Goal: Task Accomplishment & Management: Manage account settings

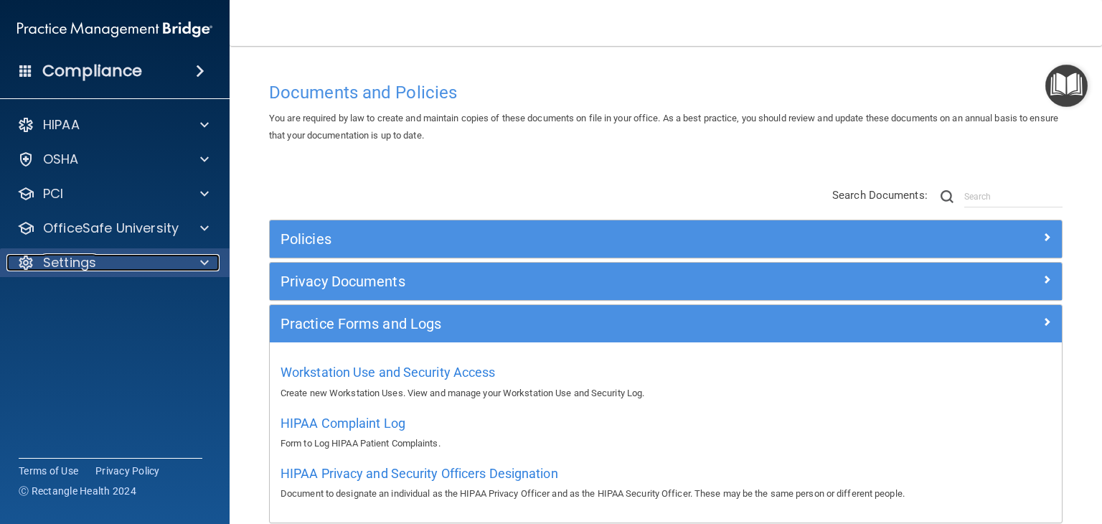
click at [72, 254] on p "Settings" at bounding box center [69, 262] width 53 height 17
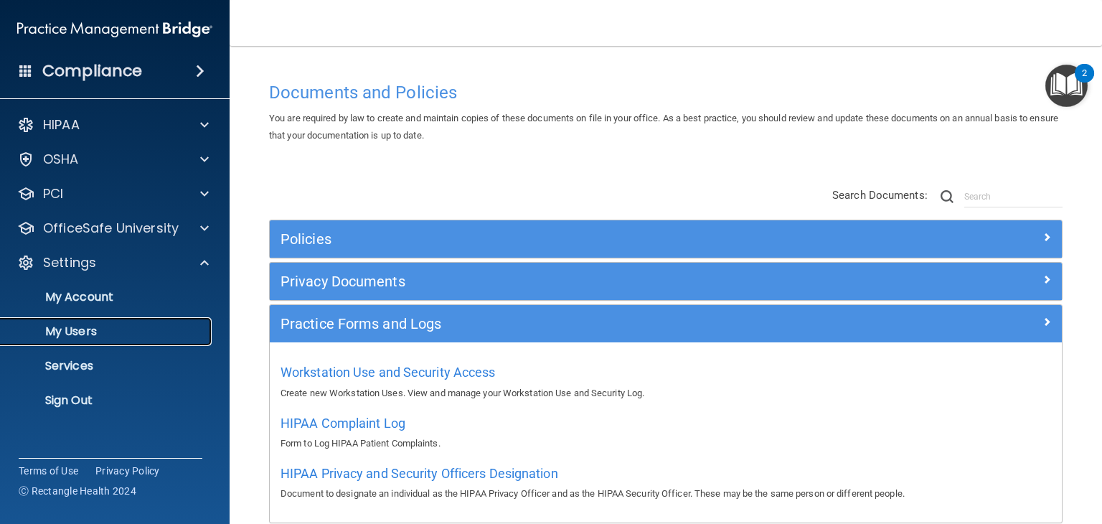
click at [104, 343] on link "My Users" at bounding box center [99, 331] width 226 height 29
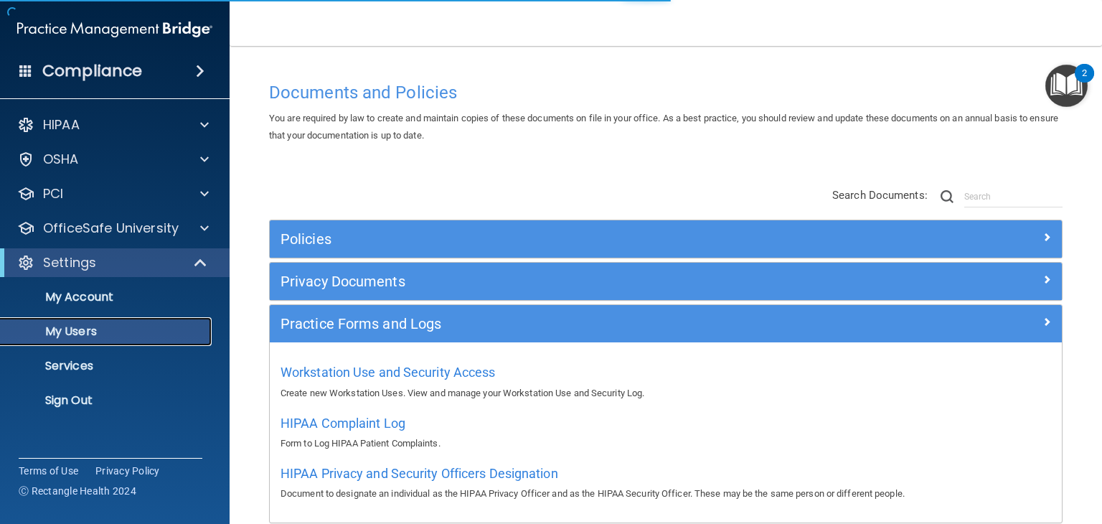
select select "20"
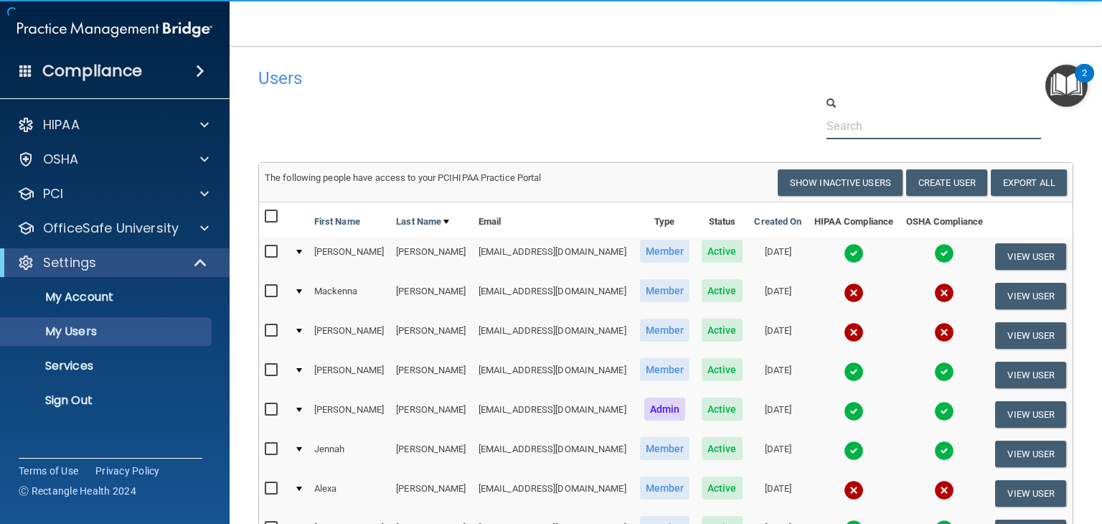
click at [860, 133] on input "text" at bounding box center [933, 126] width 215 height 27
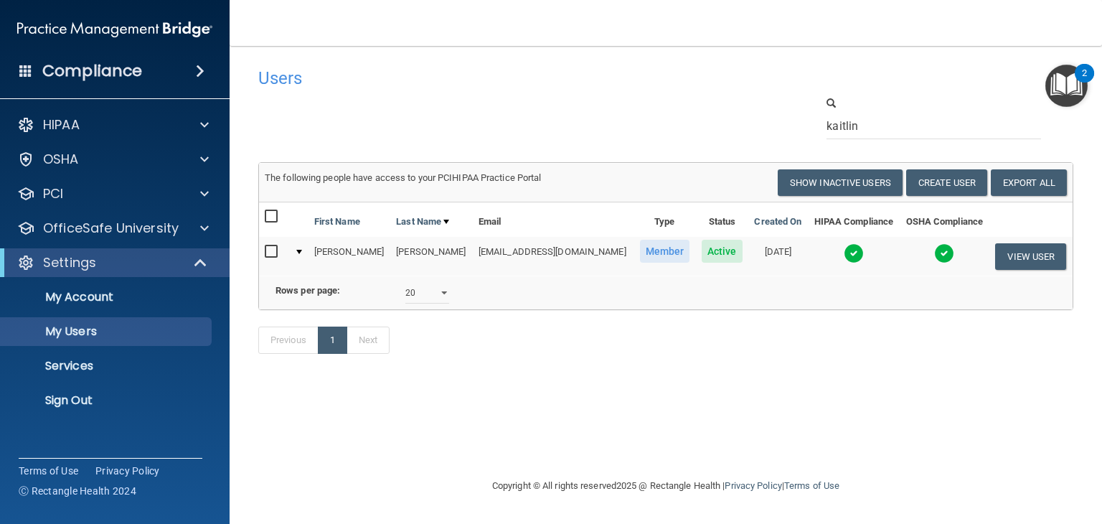
click at [947, 250] on img at bounding box center [944, 253] width 20 height 20
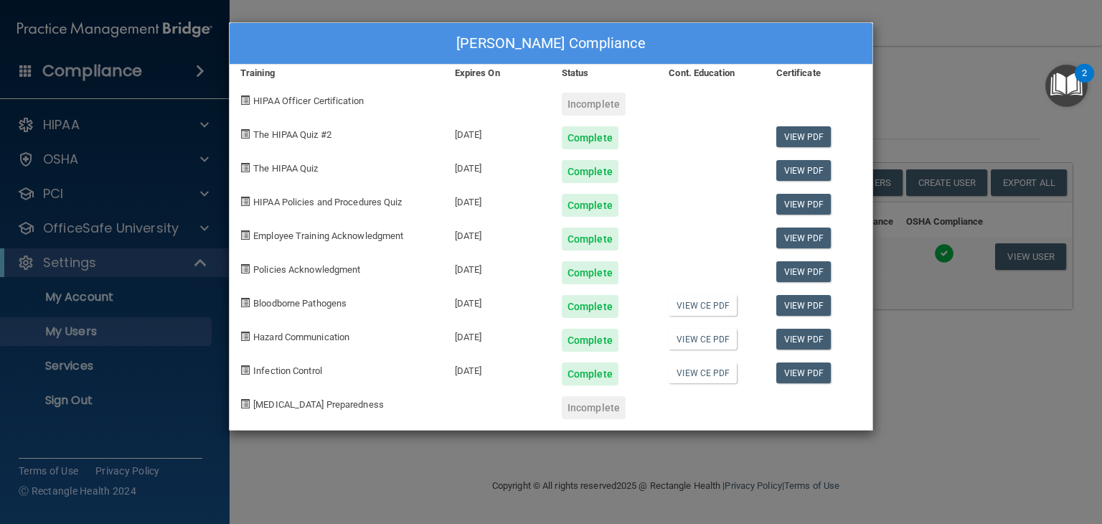
click at [899, 78] on div "[PERSON_NAME] Compliance Training Expires On Status Cont. Education Certificate…" at bounding box center [551, 262] width 1102 height 524
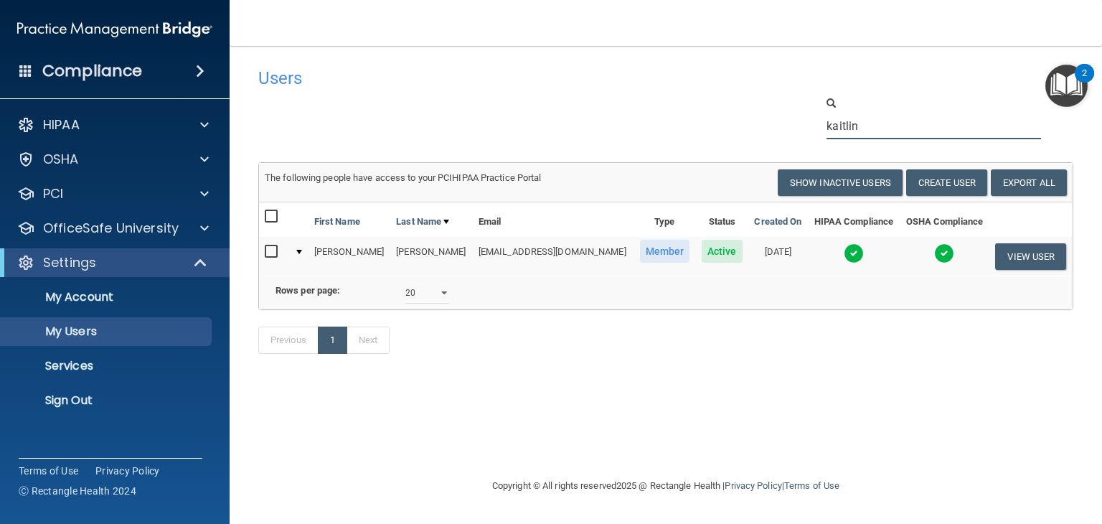
drag, startPoint x: 875, startPoint y: 126, endPoint x: 764, endPoint y: 107, distance: 112.8
click at [764, 107] on div "kaitlin" at bounding box center [666, 117] width 837 height 44
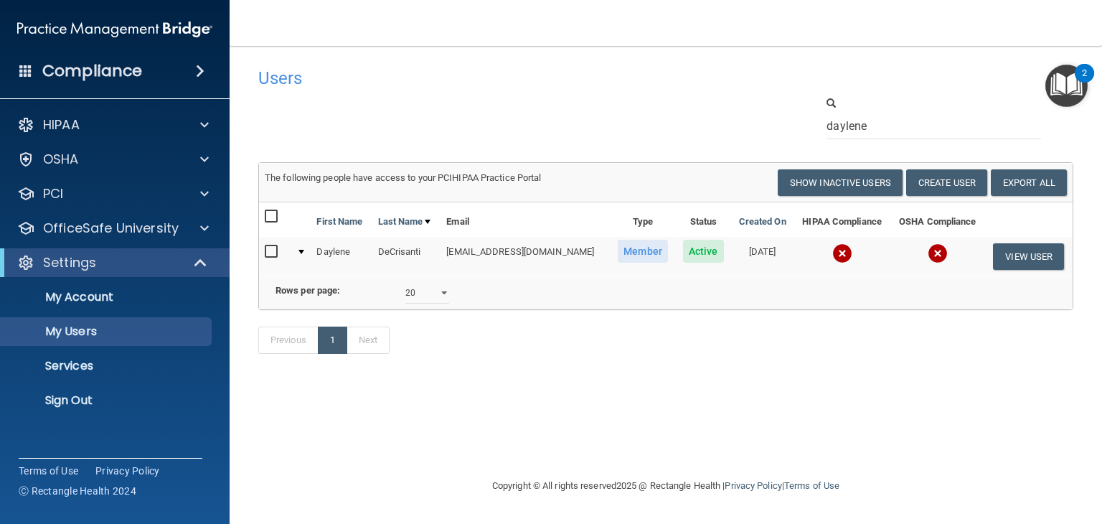
click at [852, 256] on img at bounding box center [842, 253] width 20 height 20
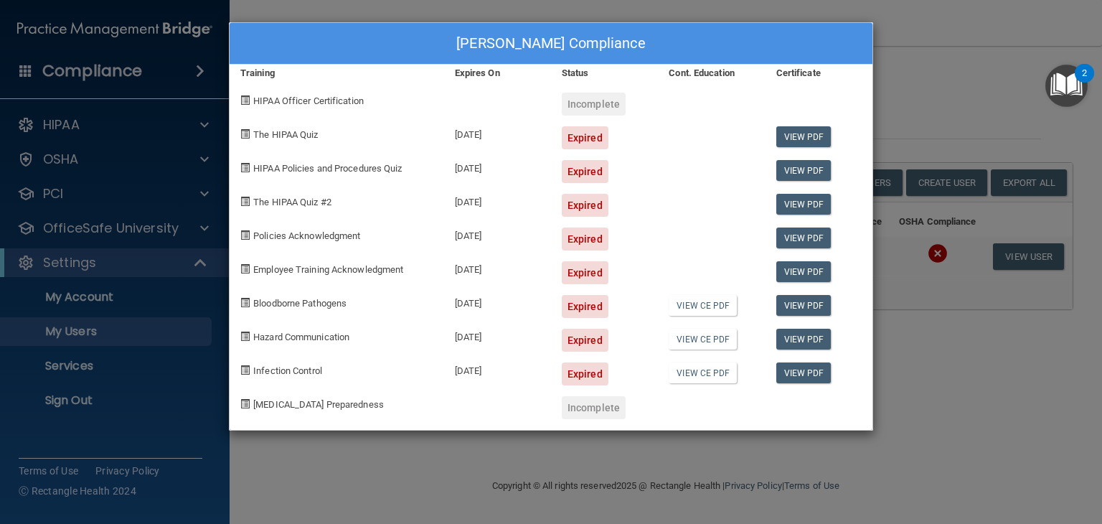
click at [896, 98] on div "[PERSON_NAME] Compliance Training Expires On Status Cont. Education Certificate…" at bounding box center [551, 262] width 1102 height 524
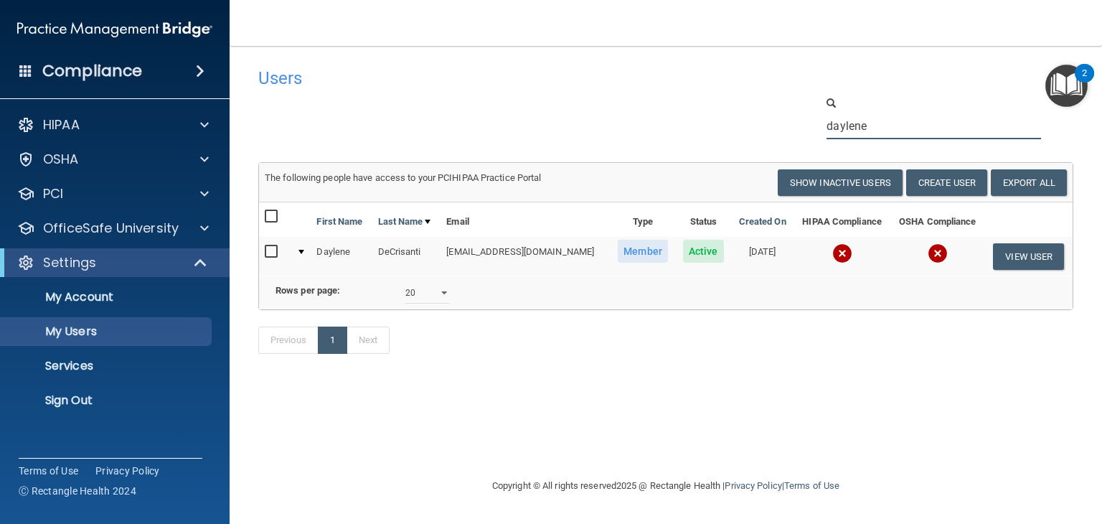
drag, startPoint x: 881, startPoint y: 121, endPoint x: 789, endPoint y: 120, distance: 91.8
click at [789, 120] on div "daylene" at bounding box center [666, 117] width 837 height 44
click at [901, 133] on input "daylene" at bounding box center [933, 126] width 215 height 27
drag, startPoint x: 902, startPoint y: 129, endPoint x: 801, endPoint y: 123, distance: 101.4
click at [801, 123] on div "daylene" at bounding box center [666, 117] width 837 height 44
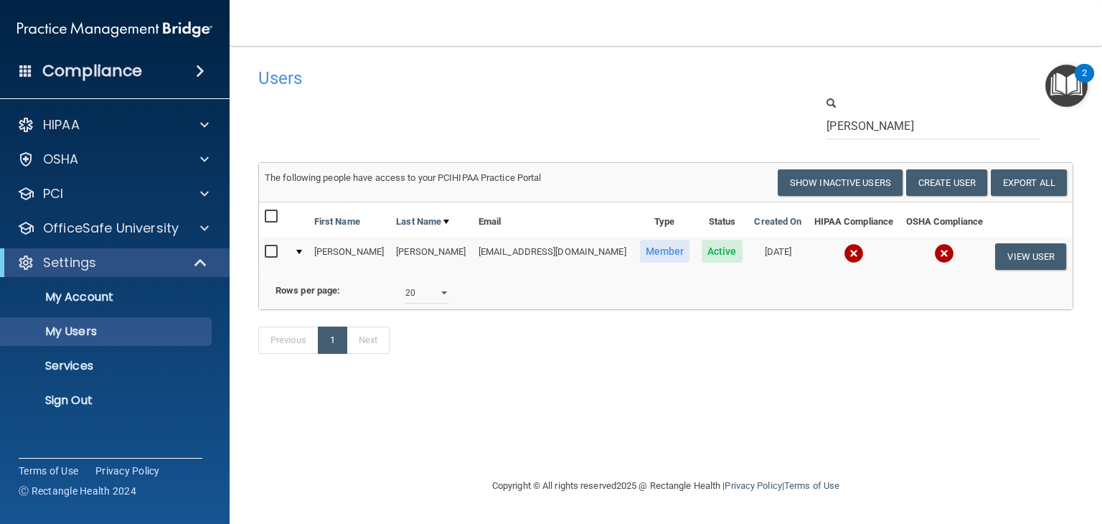
click at [861, 251] on td at bounding box center [854, 256] width 92 height 39
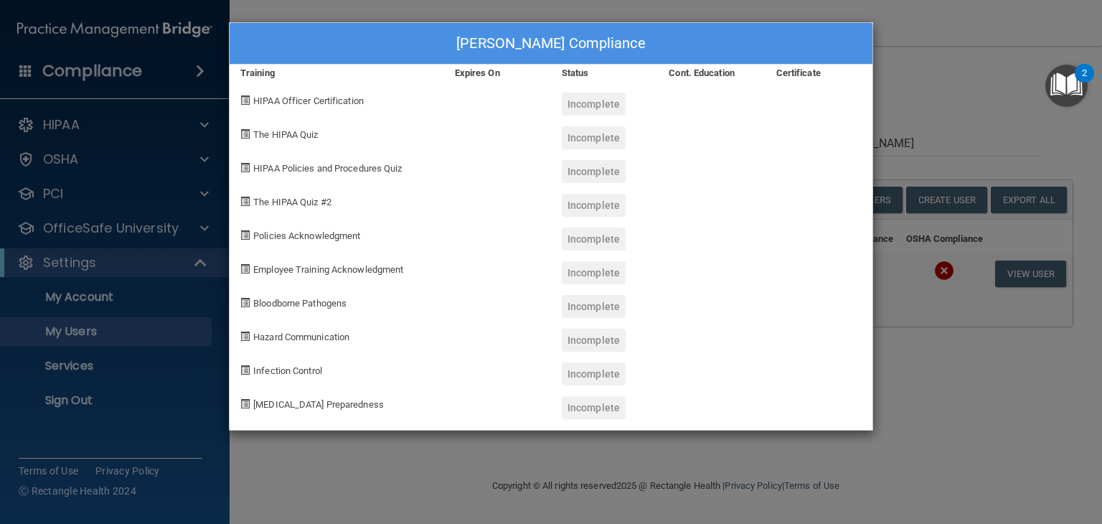
click at [953, 351] on div "[PERSON_NAME] Compliance Training Expires On Status Cont. Education Certificate…" at bounding box center [551, 262] width 1102 height 524
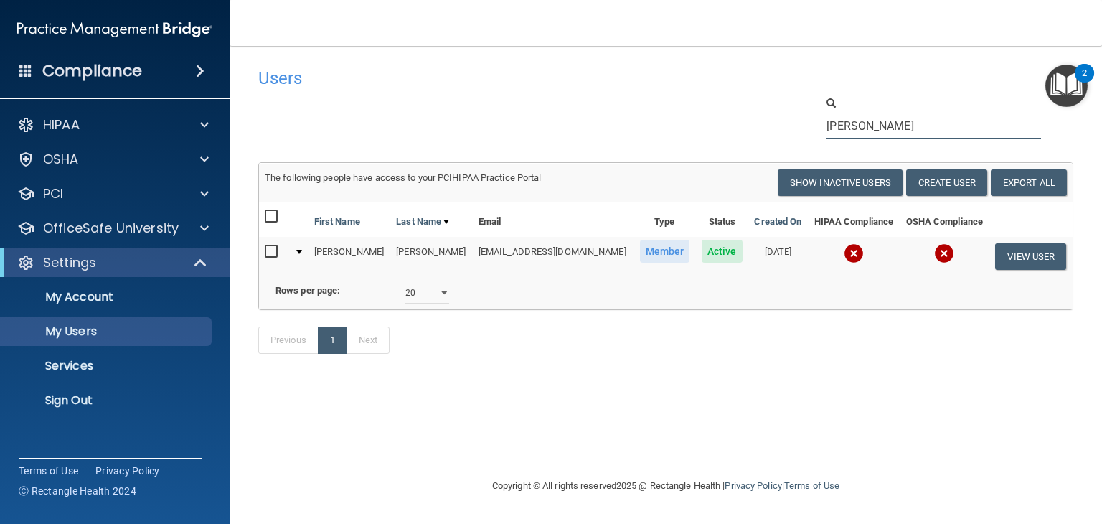
drag, startPoint x: 875, startPoint y: 123, endPoint x: 719, endPoint y: 123, distance: 155.7
click at [720, 123] on div "[PERSON_NAME]" at bounding box center [666, 117] width 837 height 44
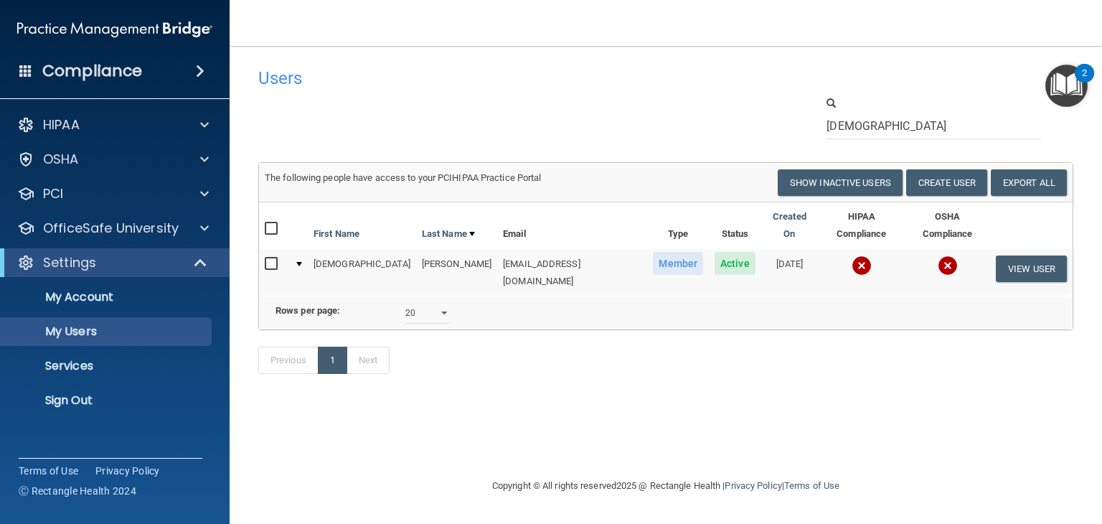
click at [852, 255] on img at bounding box center [862, 265] width 20 height 20
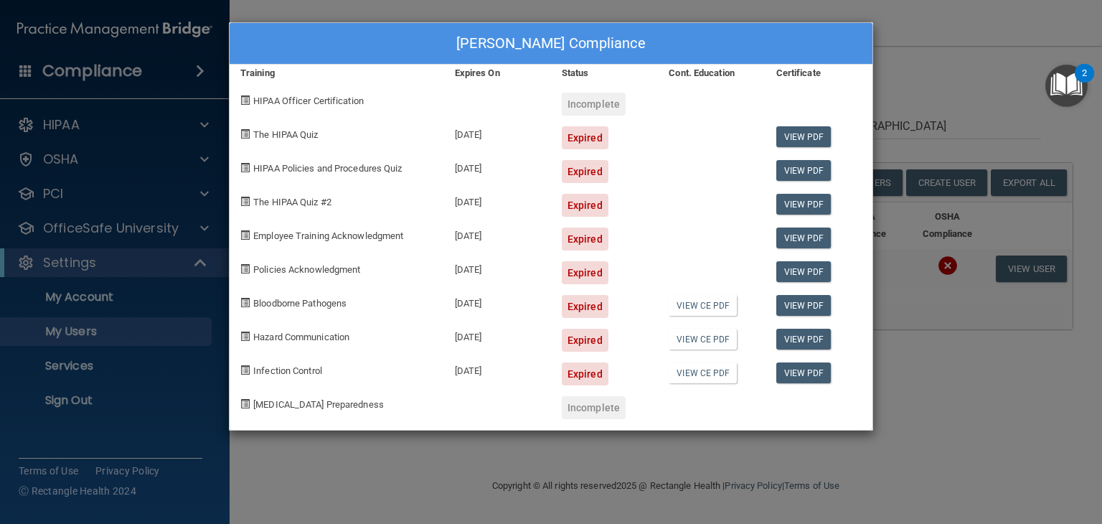
click at [921, 47] on div "[PERSON_NAME] Compliance Training Expires On Status Cont. Education Certificate…" at bounding box center [551, 262] width 1102 height 524
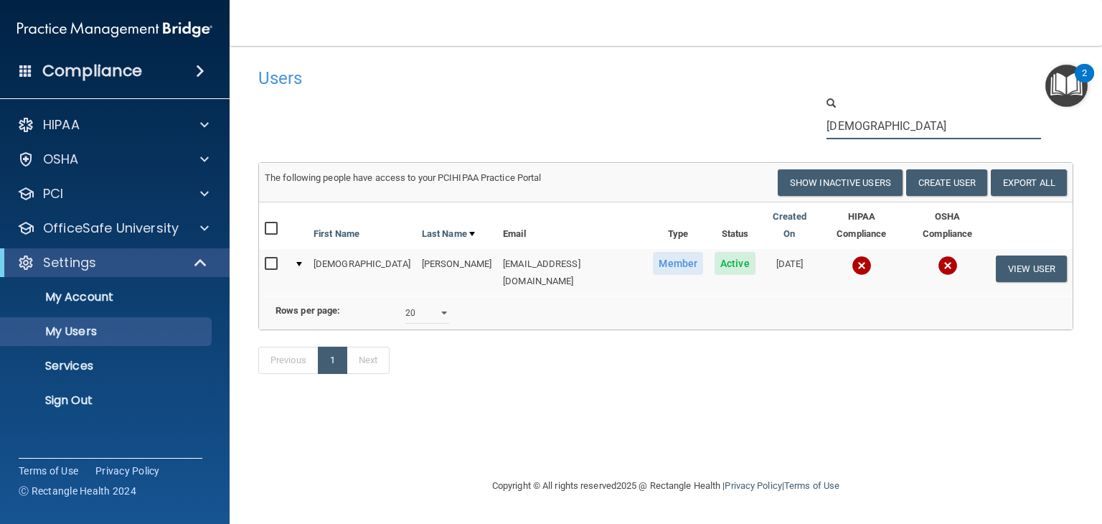
click at [885, 117] on input "[DEMOGRAPHIC_DATA]" at bounding box center [933, 126] width 215 height 27
drag, startPoint x: 886, startPoint y: 123, endPoint x: 785, endPoint y: 116, distance: 101.4
click at [791, 116] on div "[DEMOGRAPHIC_DATA]" at bounding box center [666, 117] width 837 height 44
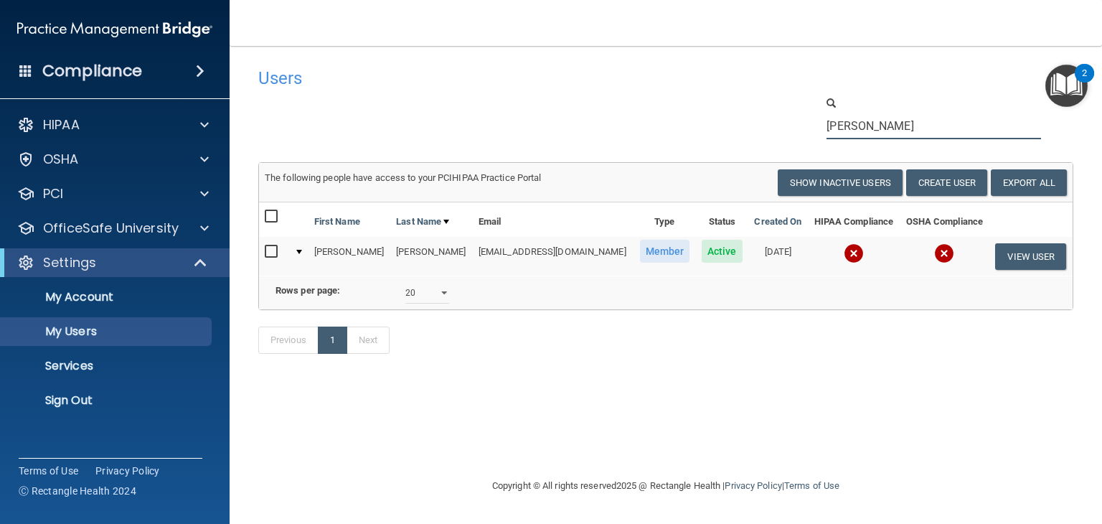
type input "[PERSON_NAME]"
click at [874, 376] on div "Previous 1 Next" at bounding box center [666, 343] width 837 height 66
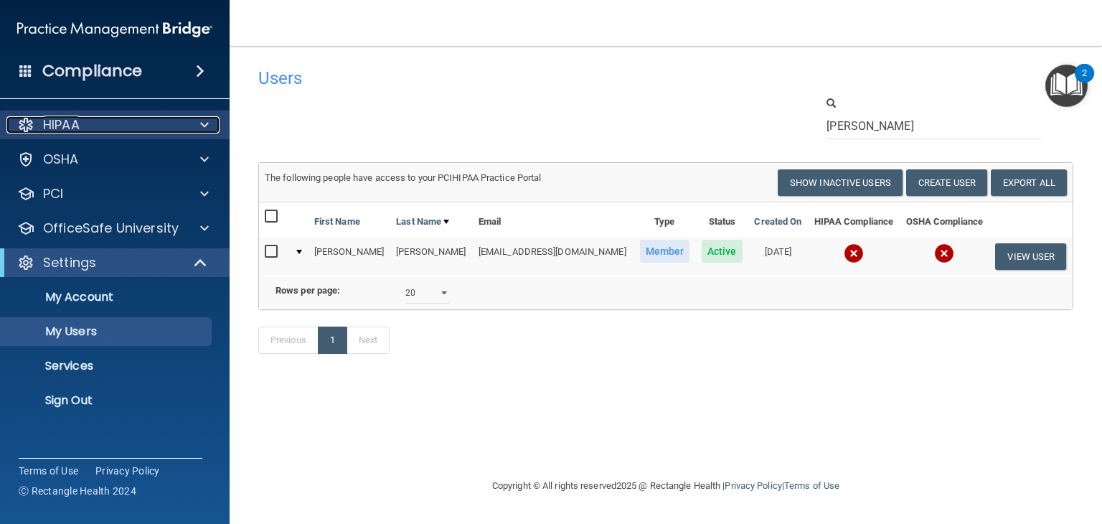
click at [181, 121] on div "HIPAA" at bounding box center [95, 124] width 178 height 17
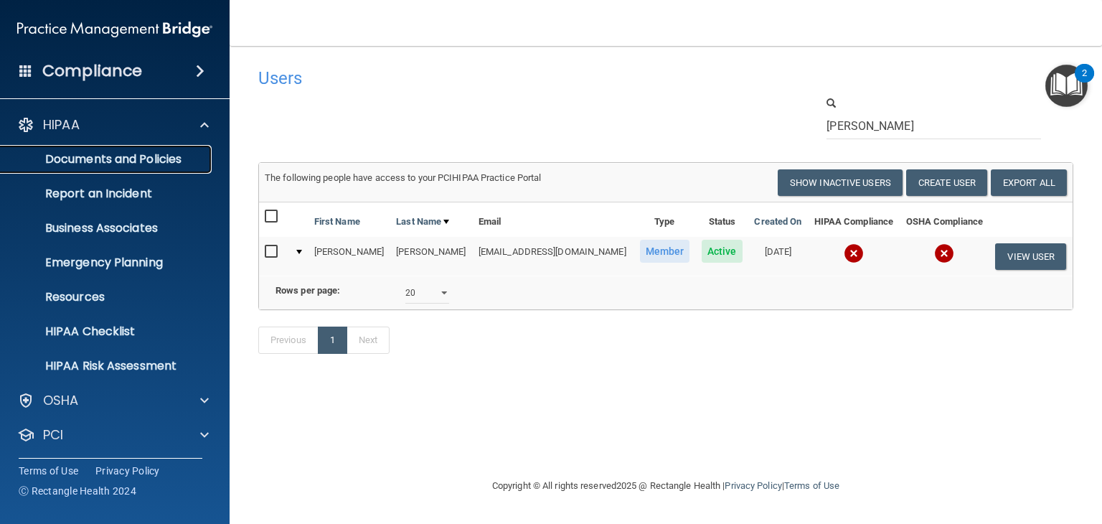
click at [158, 158] on p "Documents and Policies" at bounding box center [107, 159] width 196 height 14
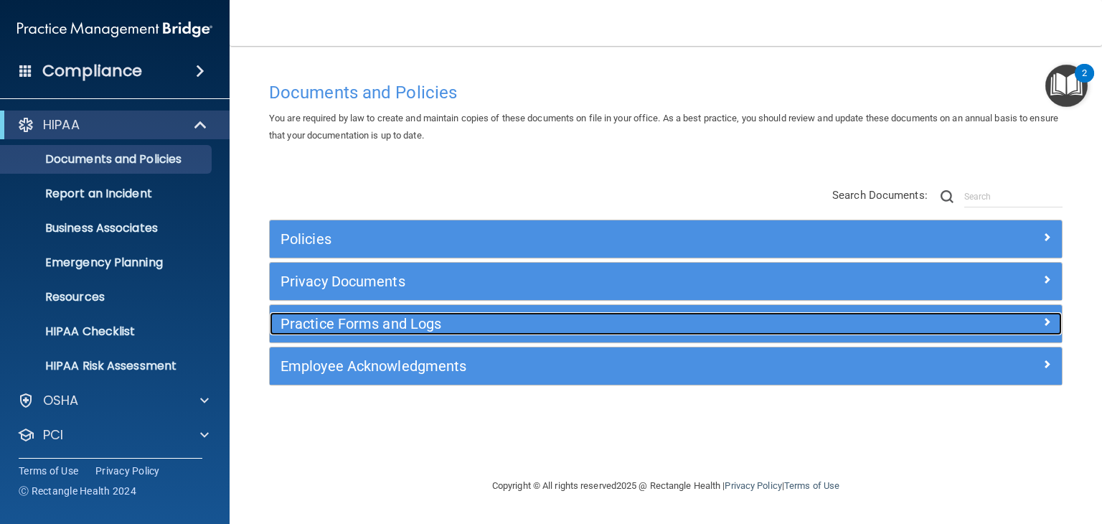
click at [588, 316] on h5 "Practice Forms and Logs" at bounding box center [567, 324] width 573 height 16
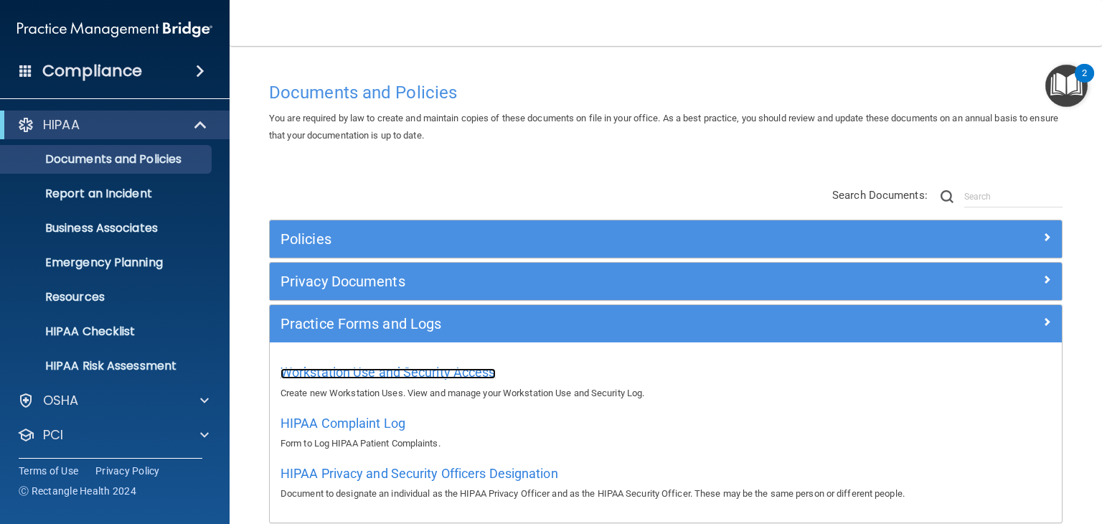
click at [488, 377] on span "Workstation Use and Security Access" at bounding box center [388, 371] width 215 height 15
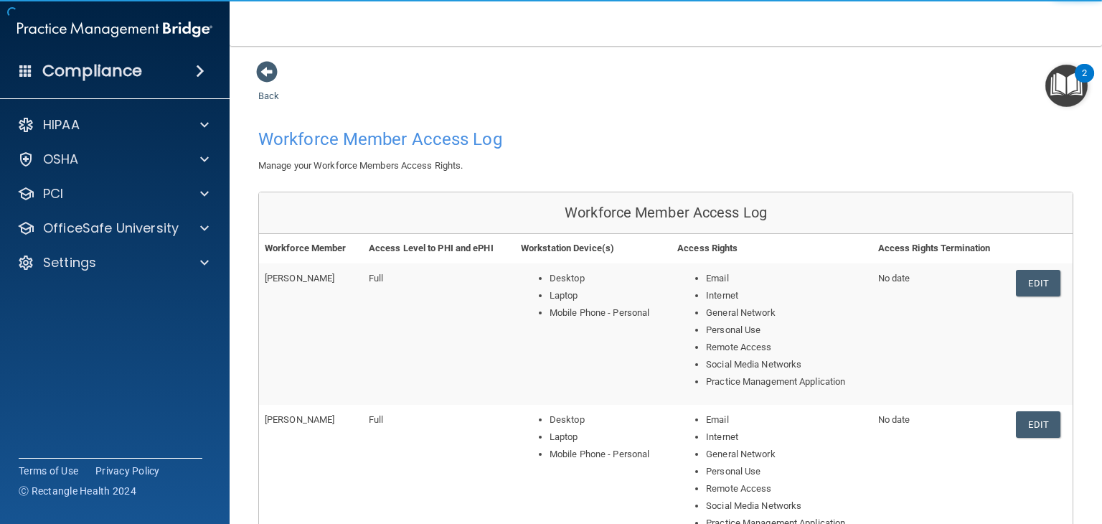
scroll to position [653, 0]
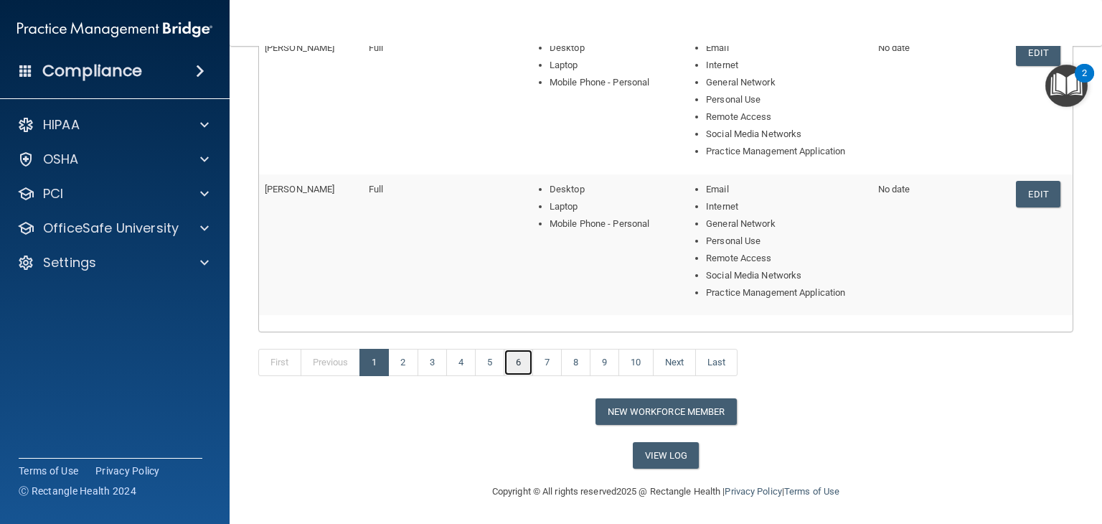
click at [517, 359] on link "6" at bounding box center [518, 362] width 29 height 27
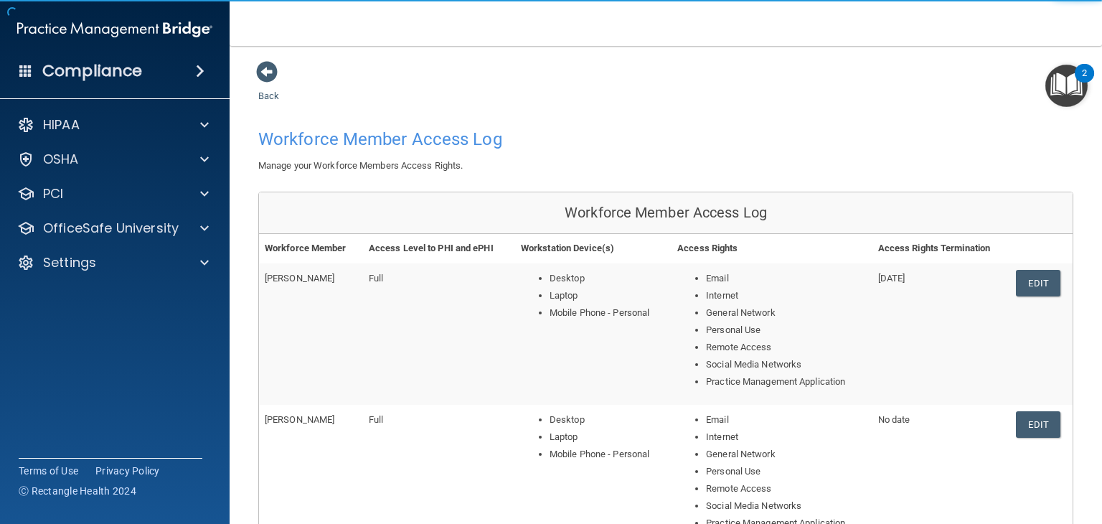
scroll to position [653, 0]
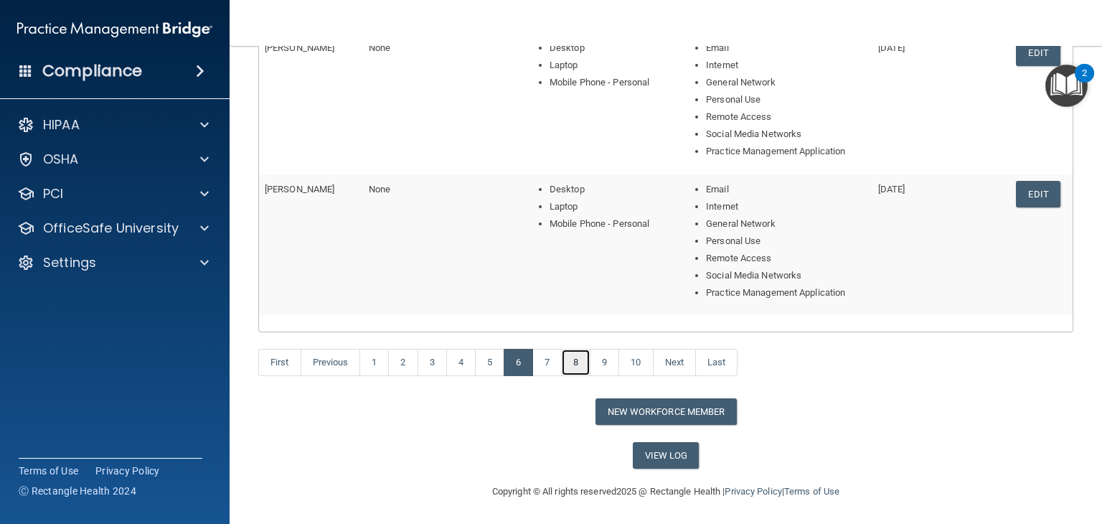
click at [574, 362] on link "8" at bounding box center [575, 362] width 29 height 27
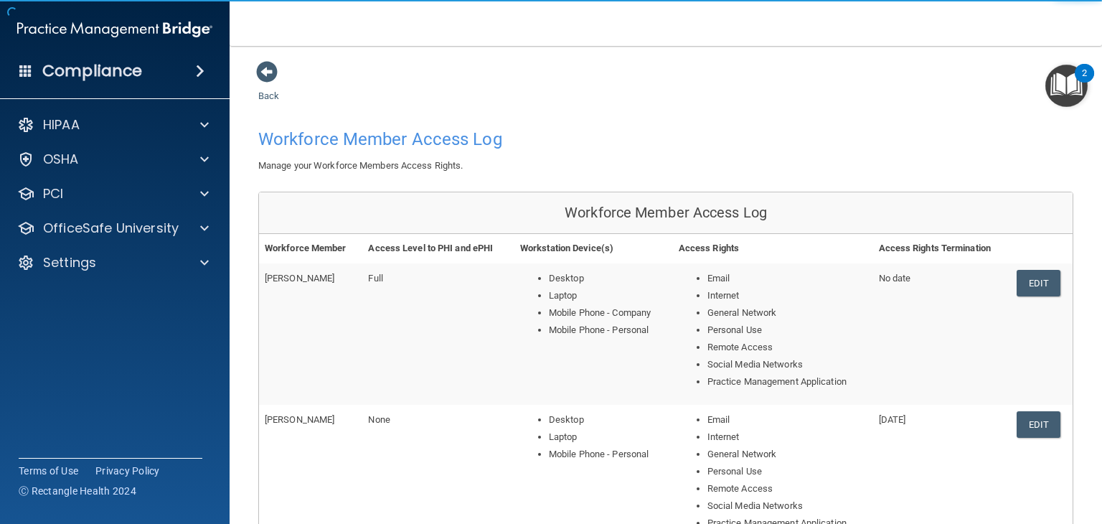
scroll to position [653, 0]
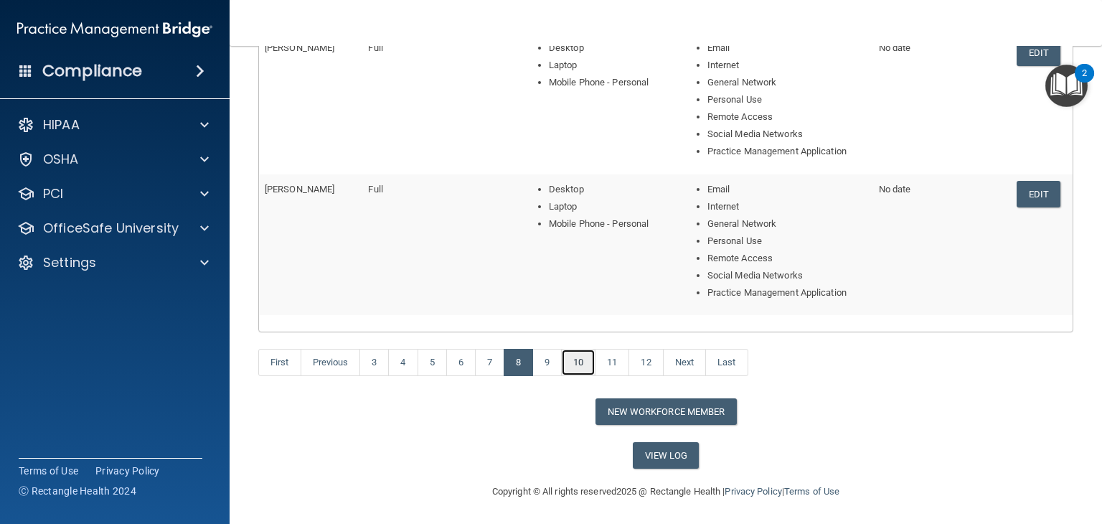
click at [590, 359] on link "10" at bounding box center [578, 362] width 34 height 27
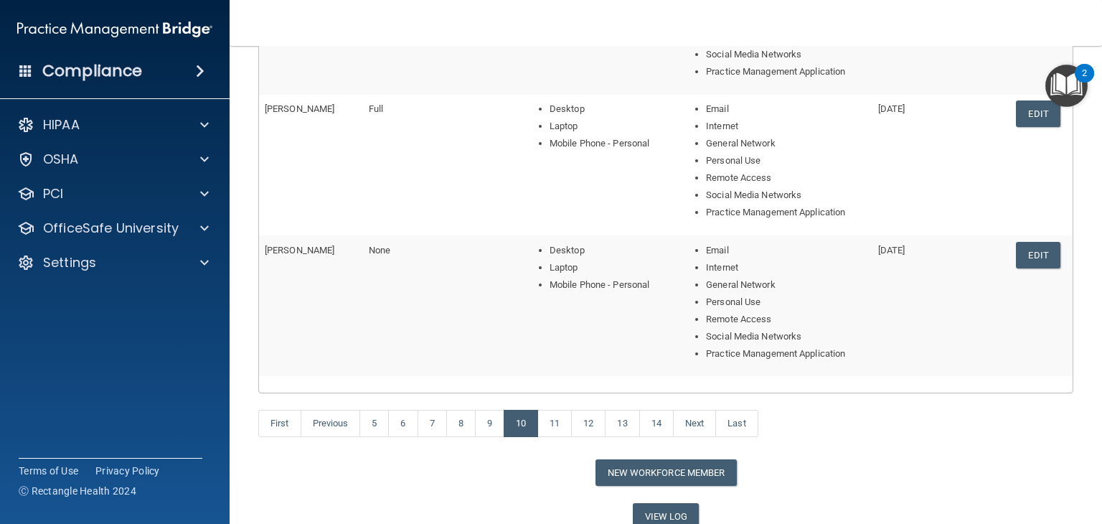
scroll to position [595, 0]
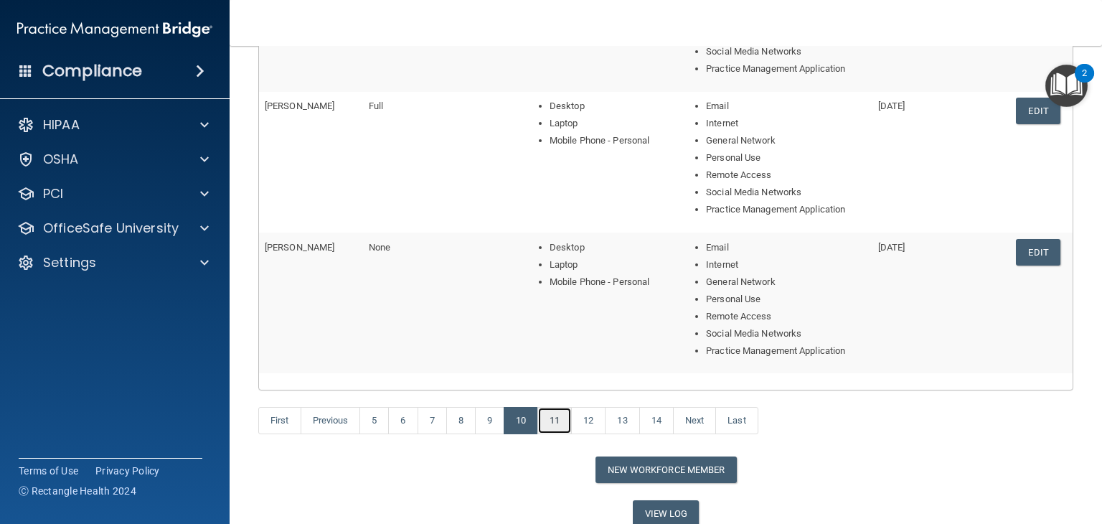
click at [551, 418] on link "11" at bounding box center [554, 420] width 34 height 27
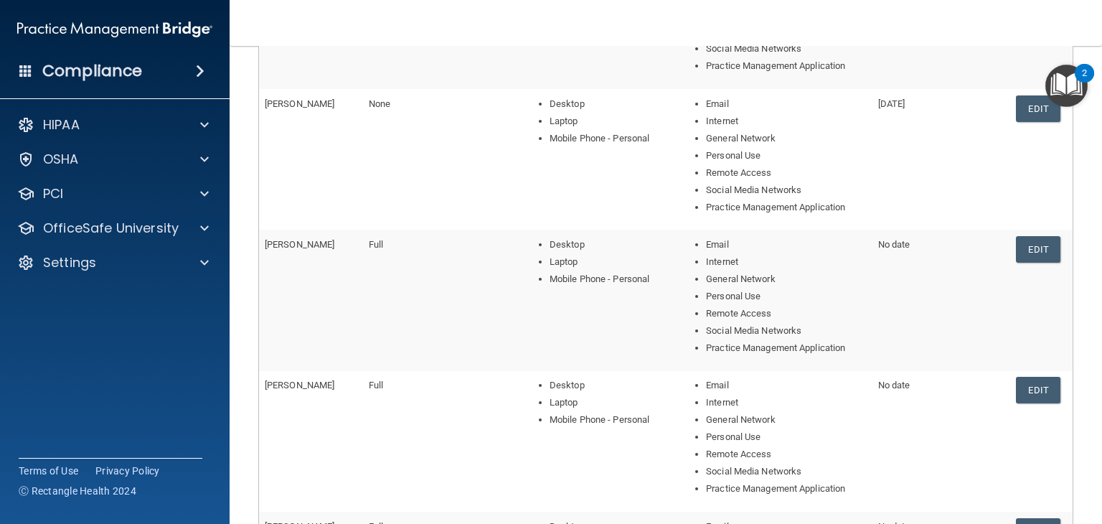
scroll to position [314, 0]
click at [1025, 248] on link "Edit" at bounding box center [1038, 250] width 44 height 27
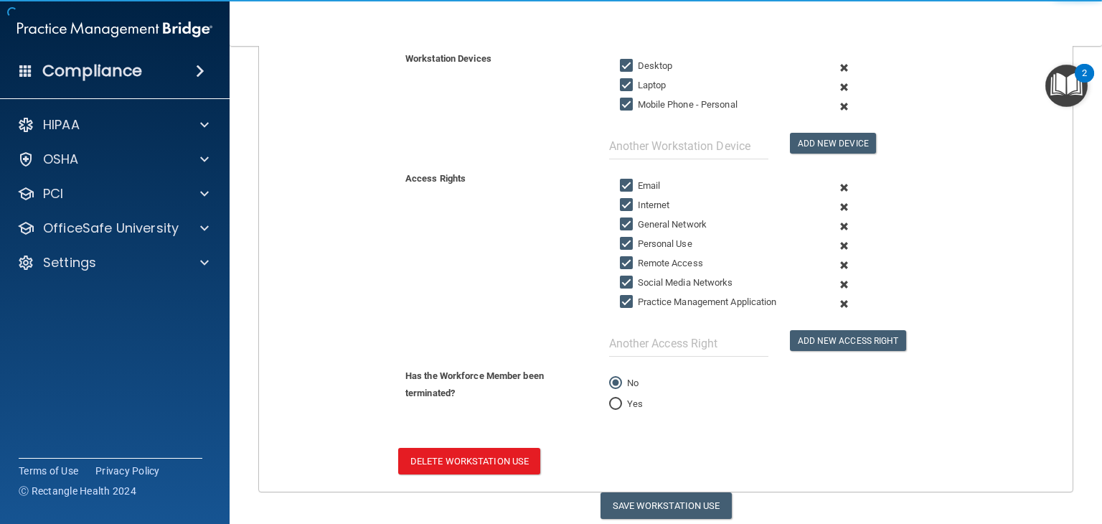
click at [609, 399] on input "Yes" at bounding box center [615, 404] width 13 height 11
radio input "true"
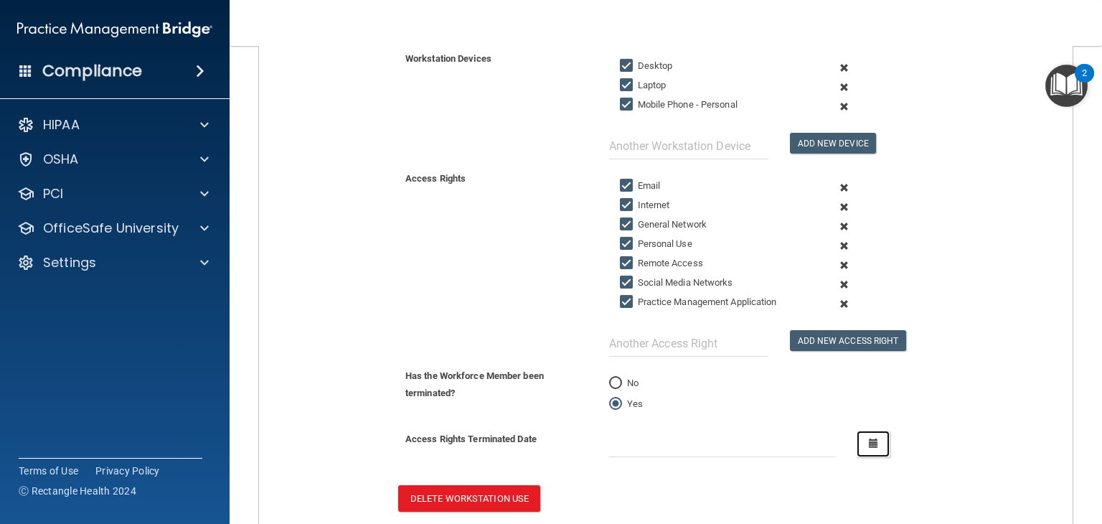
click at [878, 436] on button "button" at bounding box center [873, 443] width 33 height 27
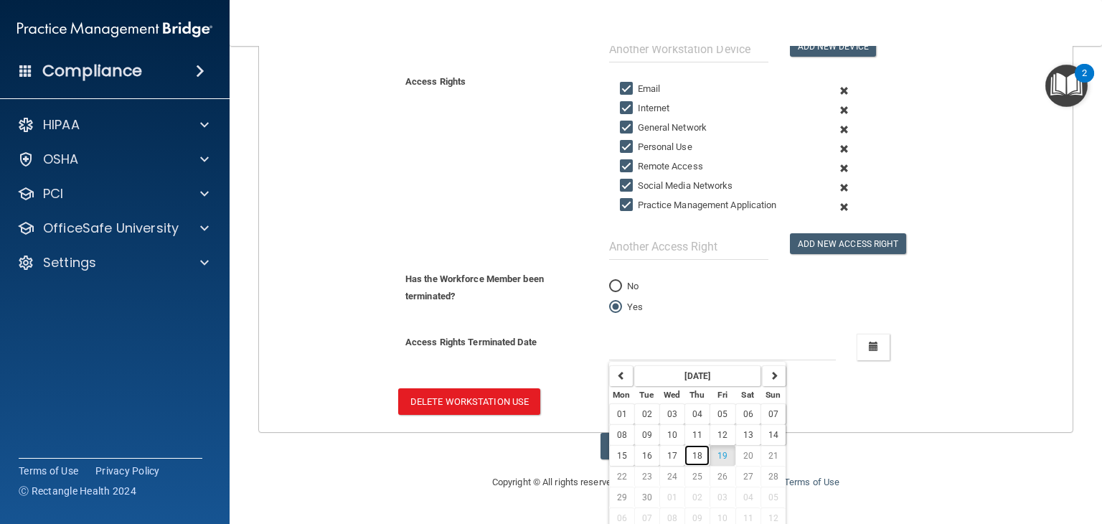
click at [694, 453] on span "18" at bounding box center [697, 456] width 10 height 10
type input "[DATE]"
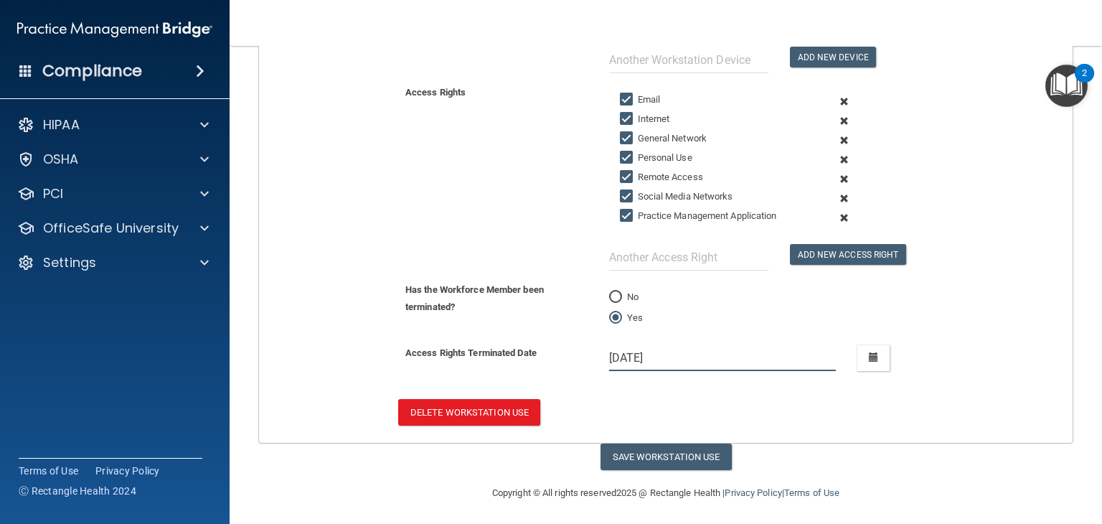
scroll to position [0, 0]
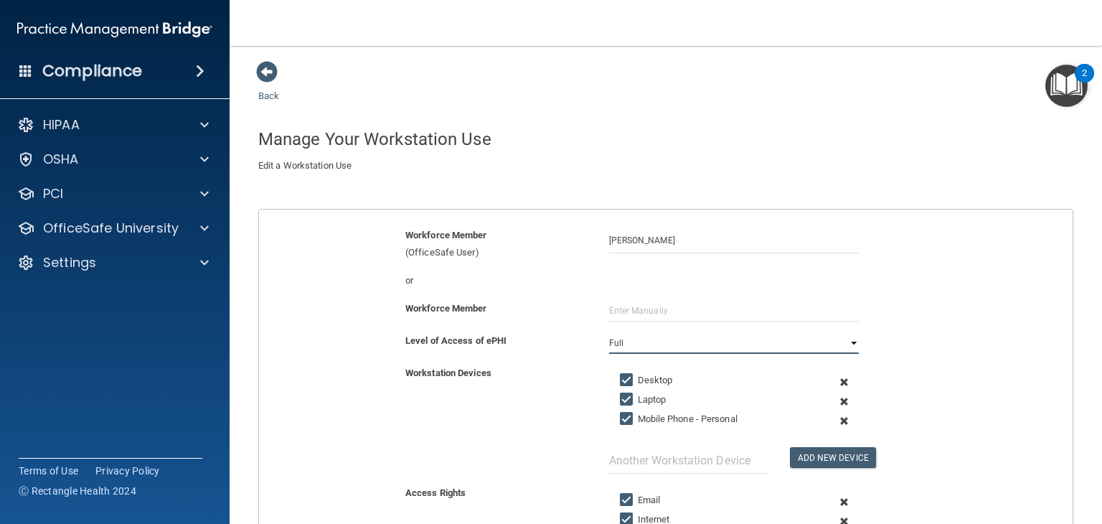
click at [811, 345] on select "Full Limited None" at bounding box center [734, 343] width 250 height 22
click at [609, 332] on select "Full Limited None" at bounding box center [734, 343] width 250 height 22
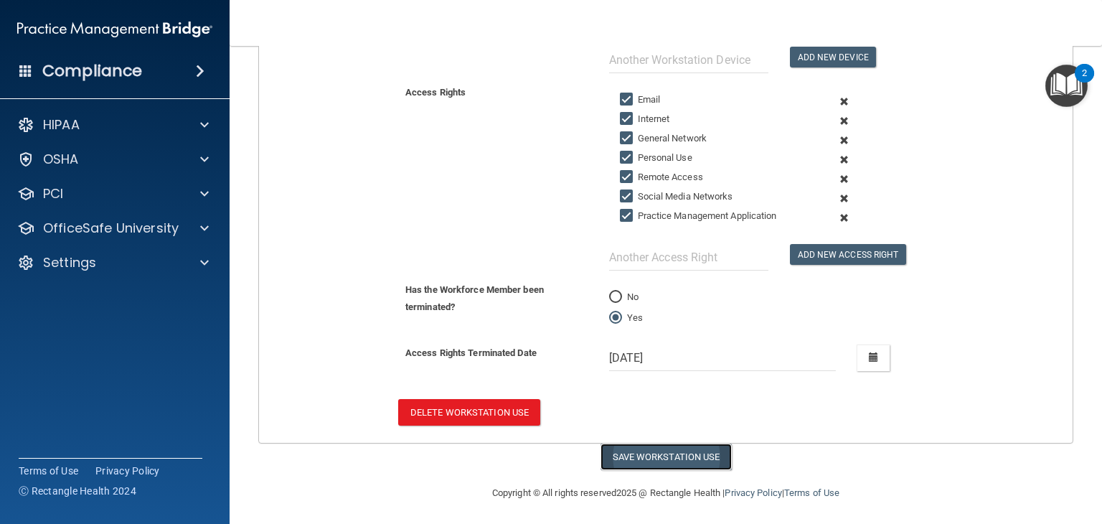
click at [667, 458] on button "Save Workstation Use" at bounding box center [665, 456] width 131 height 27
select select "? string:None ?"
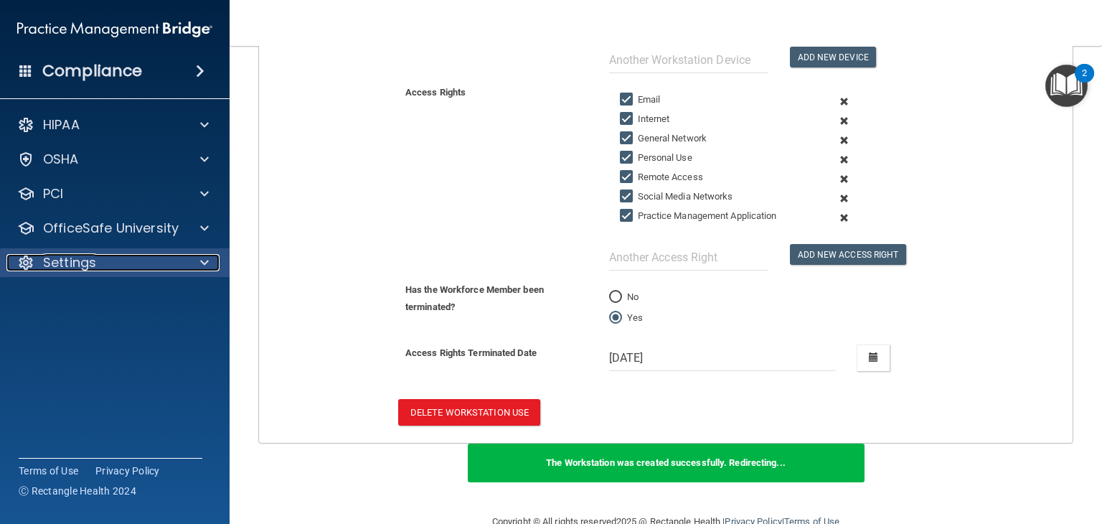
click at [135, 265] on div "Settings" at bounding box center [95, 262] width 178 height 17
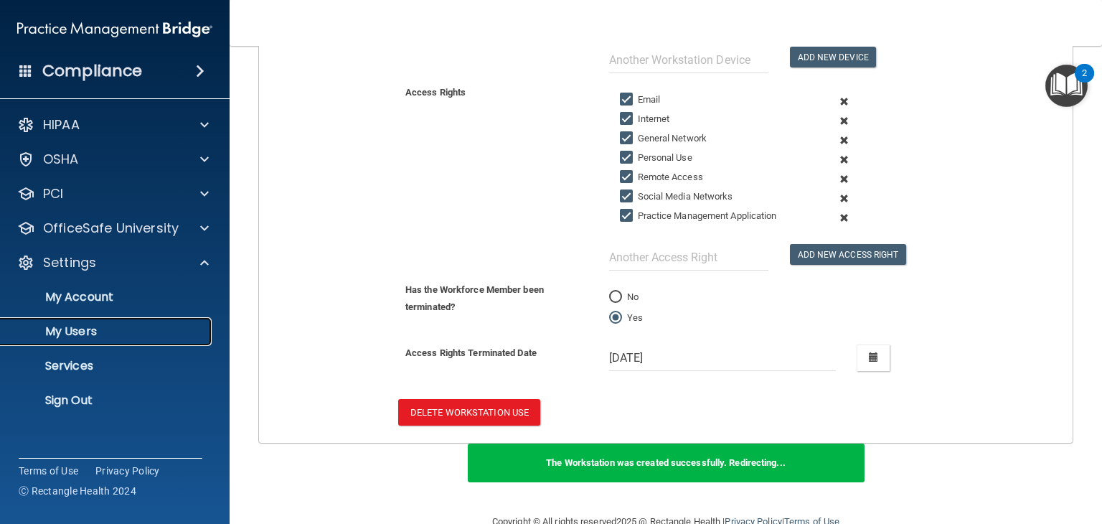
click at [135, 325] on p "My Users" at bounding box center [107, 331] width 196 height 14
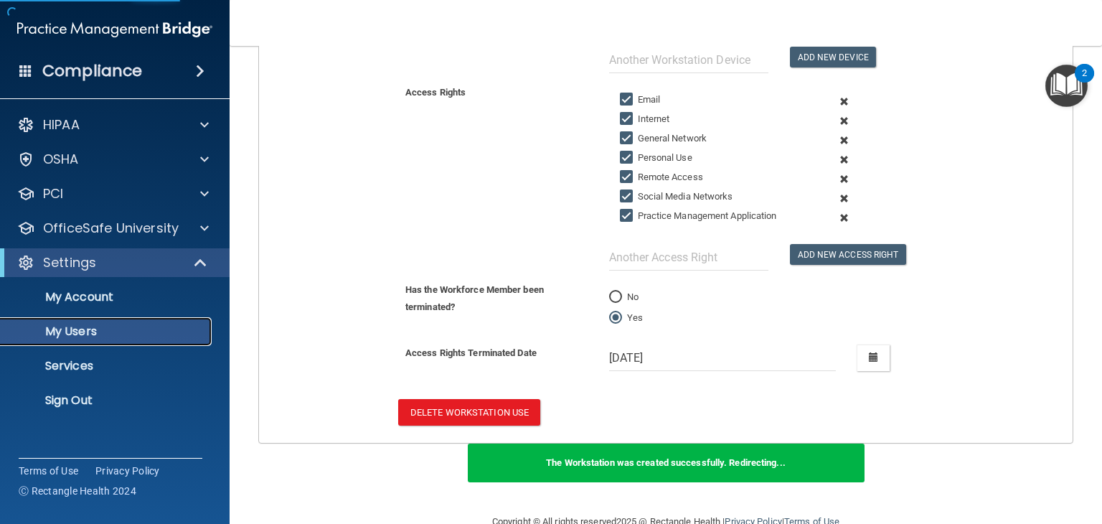
click at [135, 325] on p "My Users" at bounding box center [107, 331] width 196 height 14
select select "20"
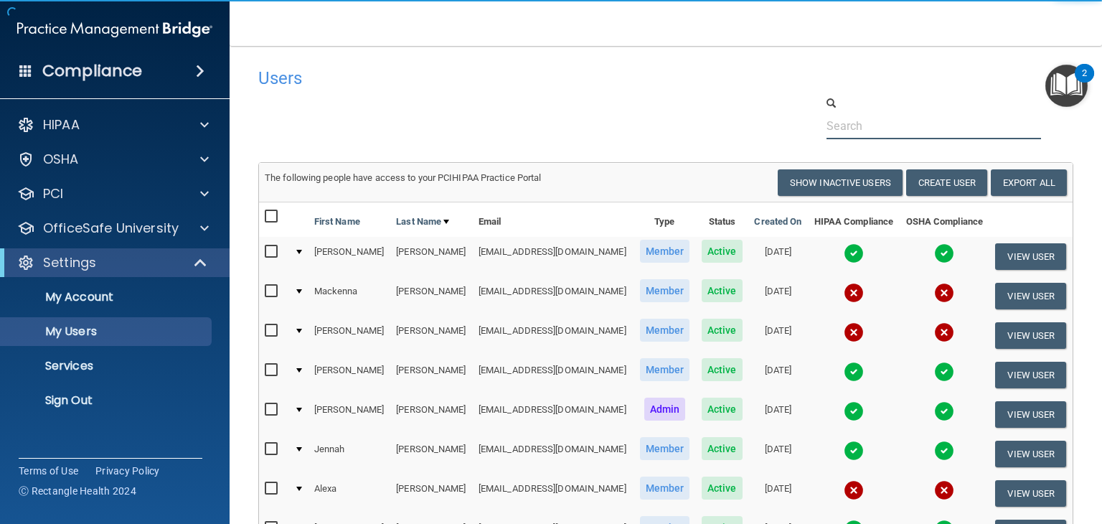
click at [909, 131] on input "text" at bounding box center [933, 126] width 215 height 27
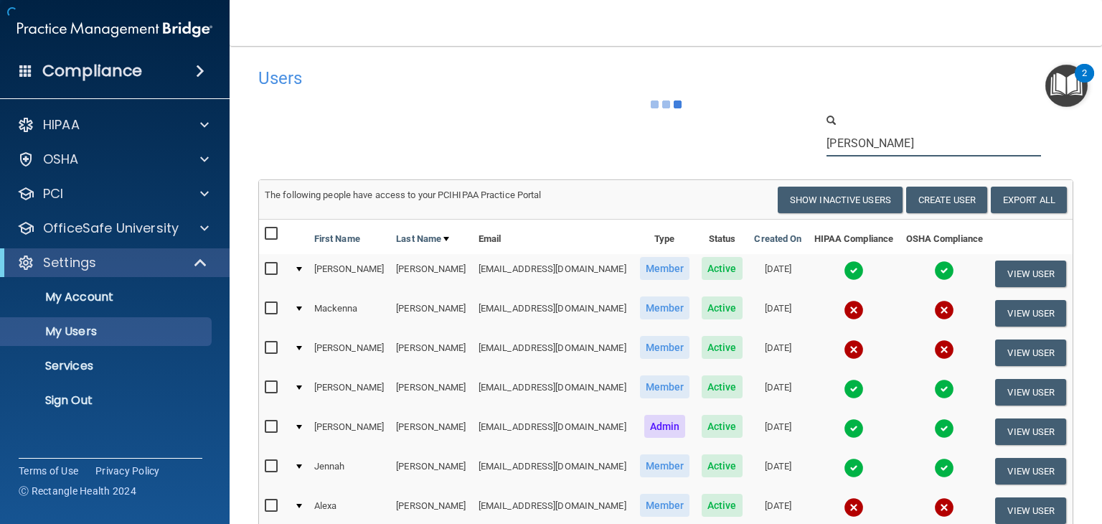
type input "[PERSON_NAME]"
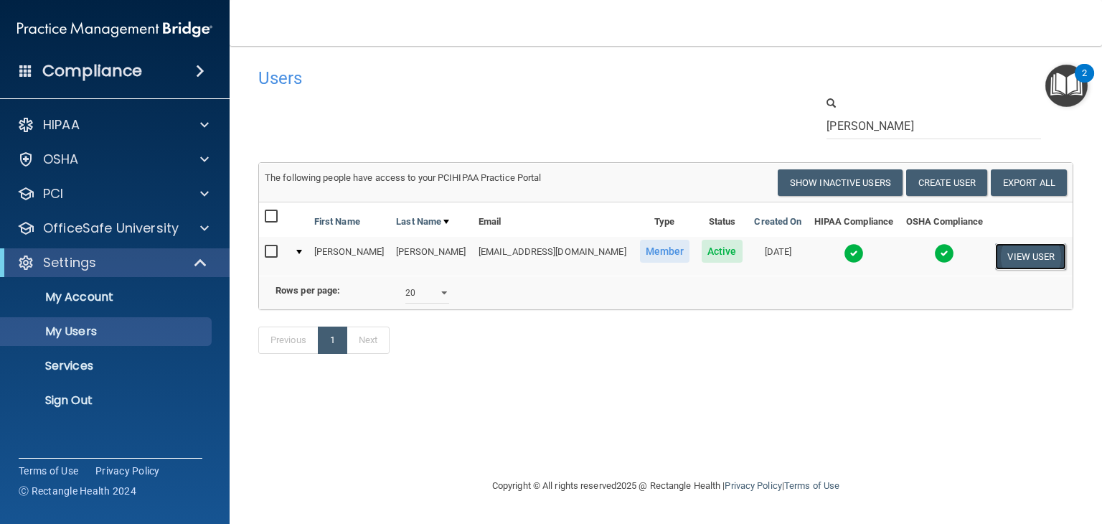
click at [1017, 253] on button "View User" at bounding box center [1030, 256] width 71 height 27
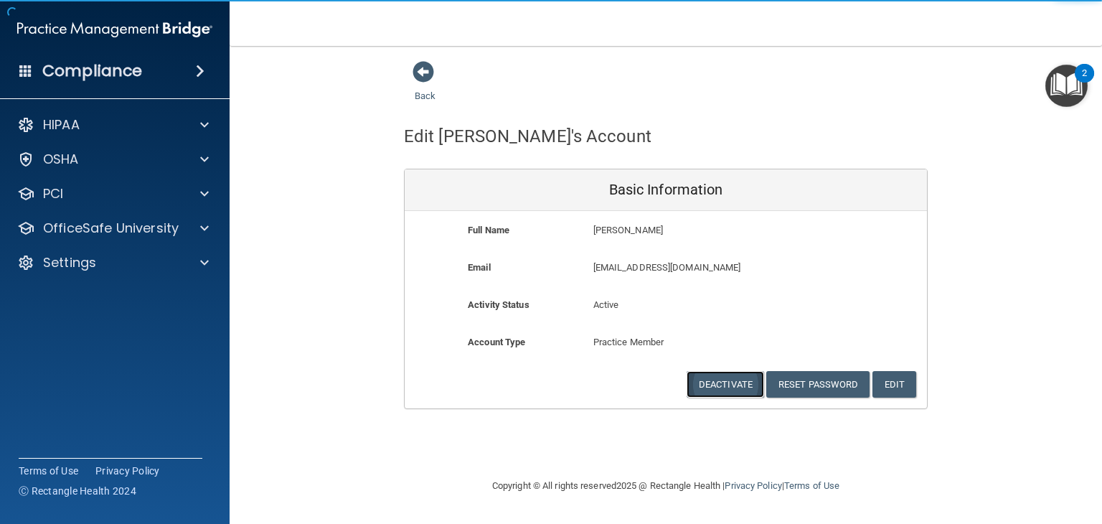
click at [740, 375] on button "Deactivate" at bounding box center [725, 384] width 77 height 27
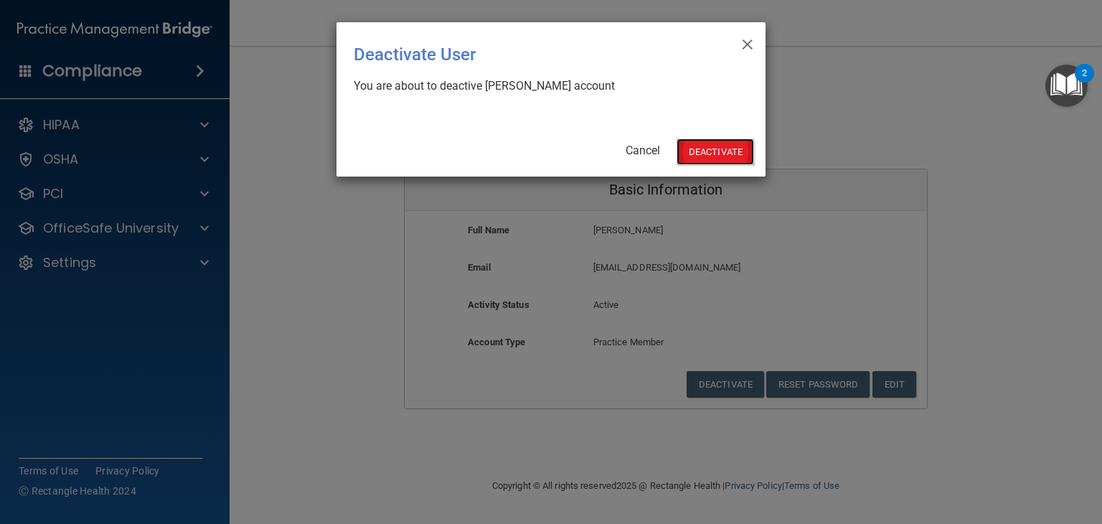
click at [706, 151] on button "Deactivate" at bounding box center [715, 151] width 77 height 27
